Goal: Task Accomplishment & Management: Manage account settings

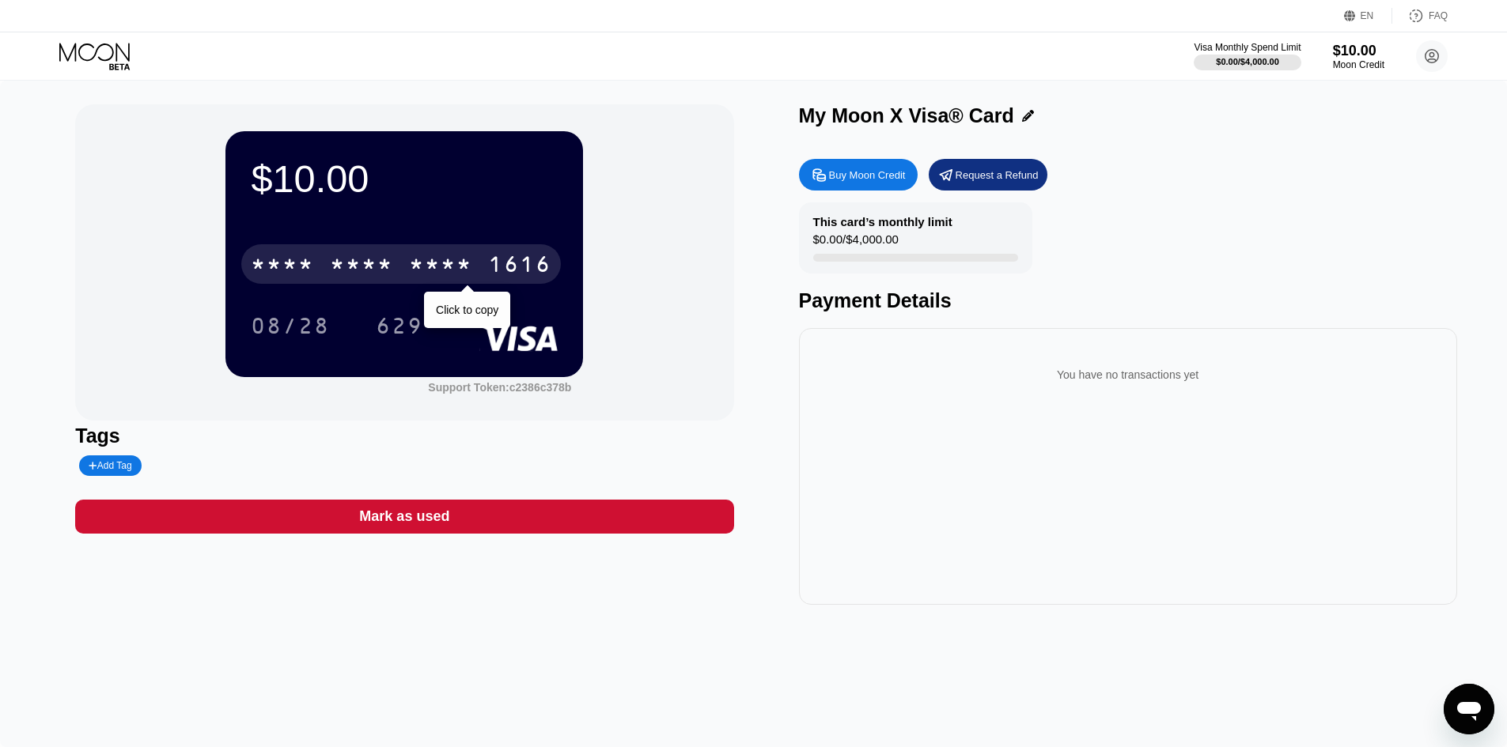
drag, startPoint x: 389, startPoint y: 264, endPoint x: 425, endPoint y: 295, distance: 47.1
click at [390, 264] on div "* * * *" at bounding box center [361, 266] width 63 height 25
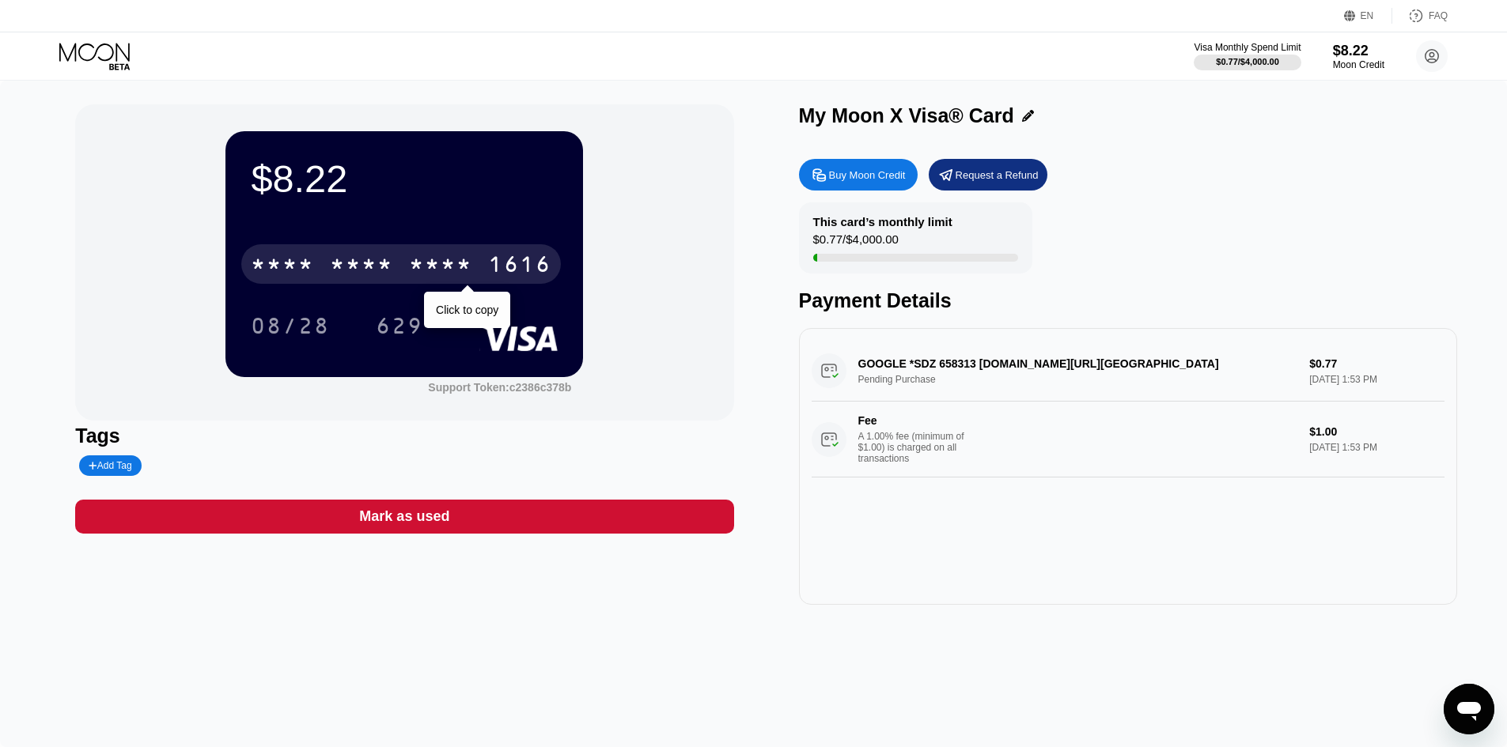
click at [387, 255] on div "* * * * * * * * * * * * 1616" at bounding box center [401, 264] width 320 height 40
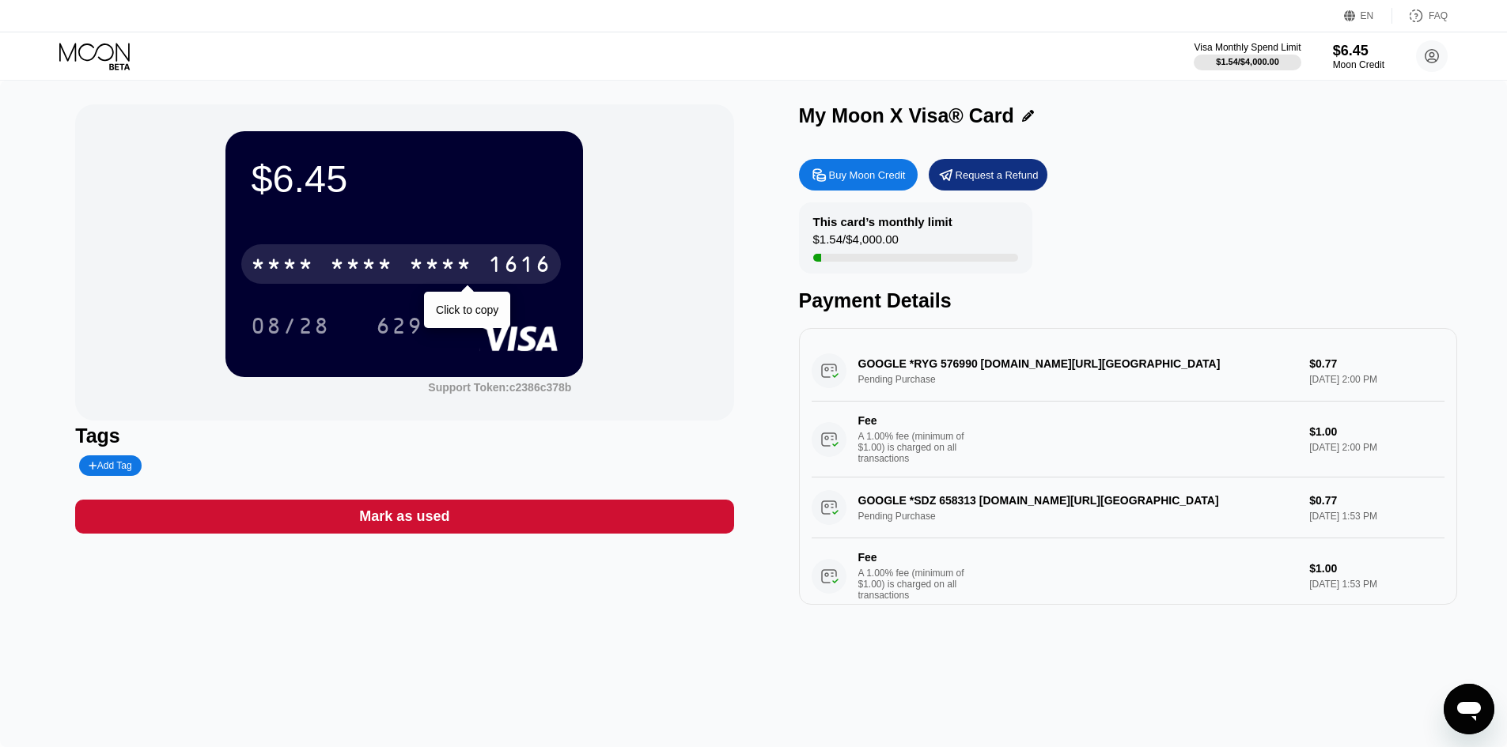
click at [274, 266] on div "* * * *" at bounding box center [282, 266] width 63 height 25
click at [321, 259] on div "* * * * * * * * * * * * 1616" at bounding box center [401, 264] width 320 height 40
click at [367, 268] on div "* * * *" at bounding box center [361, 266] width 63 height 25
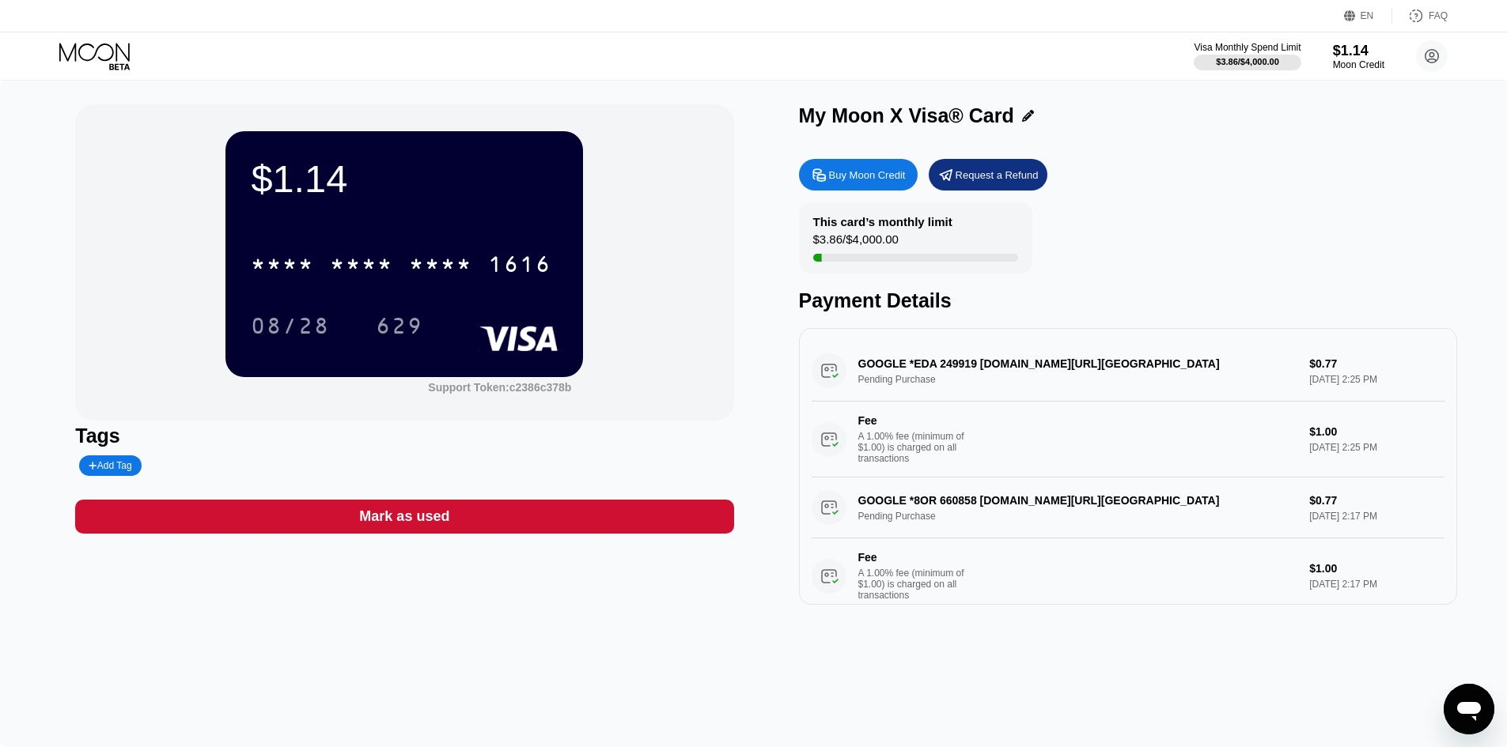
click at [377, 286] on div "* * * * * * * * * * * * 1616" at bounding box center [404, 260] width 307 height 54
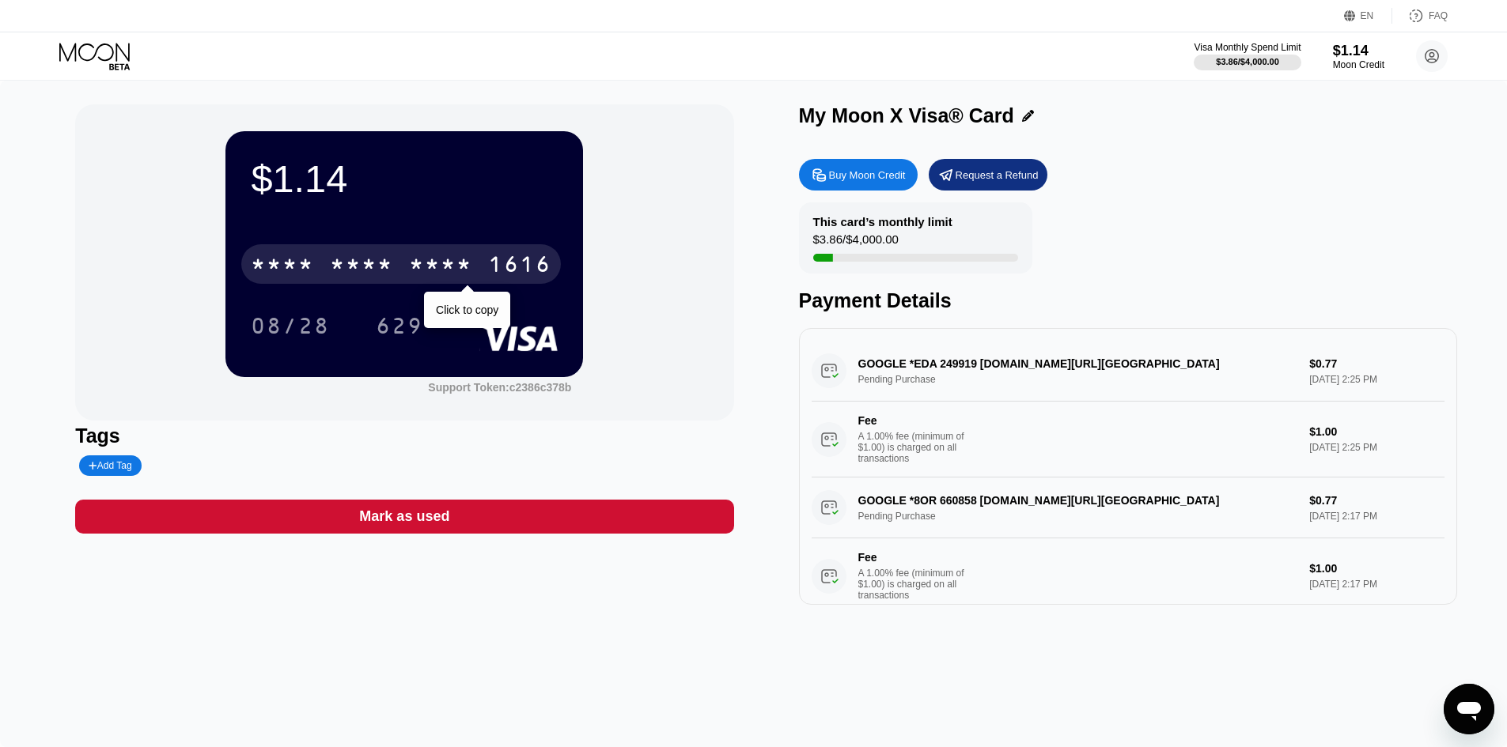
click at [539, 255] on div "* * * * * * * * * * * * 1616" at bounding box center [401, 264] width 320 height 40
